Goal: Check status

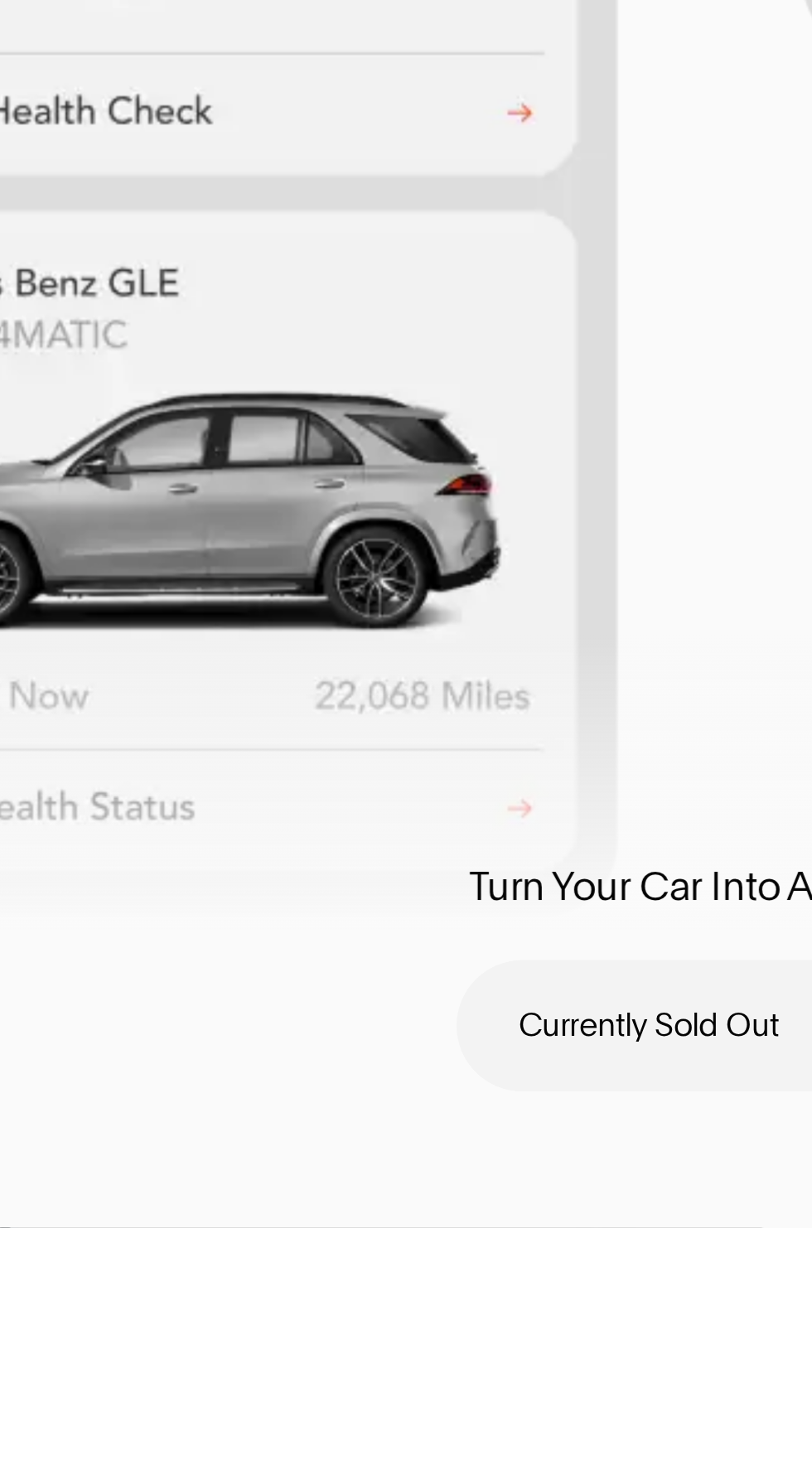
scroll to position [450, 0]
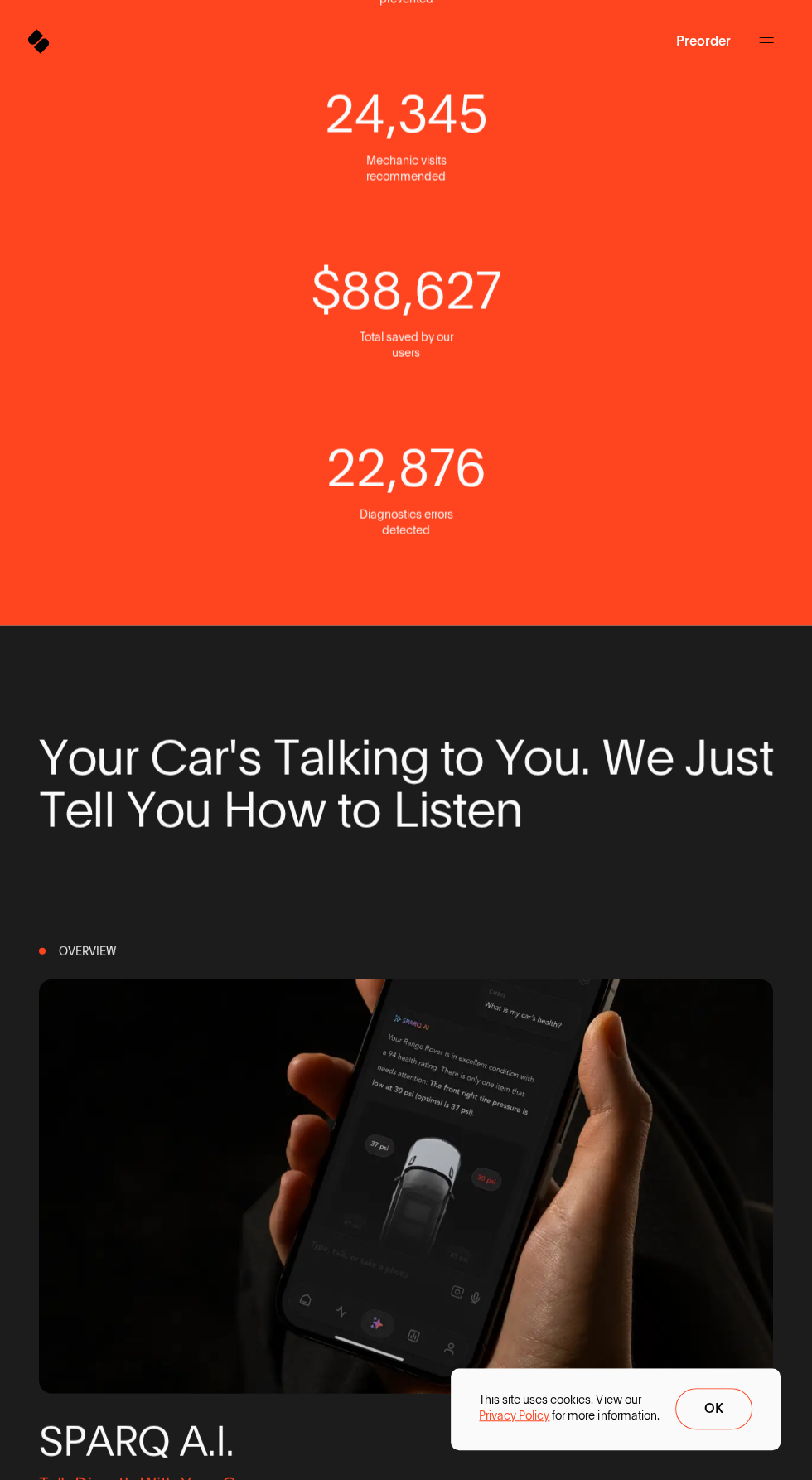
scroll to position [3280, 0]
